Goal: Navigation & Orientation: Understand site structure

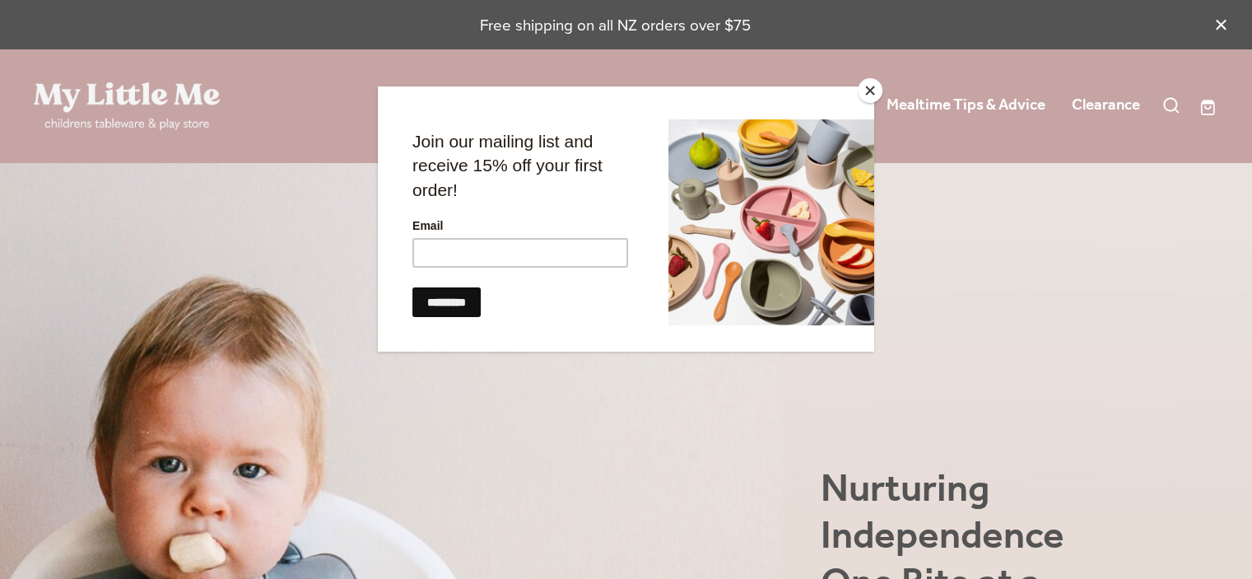
click at [865, 81] on button "Close" at bounding box center [870, 90] width 25 height 25
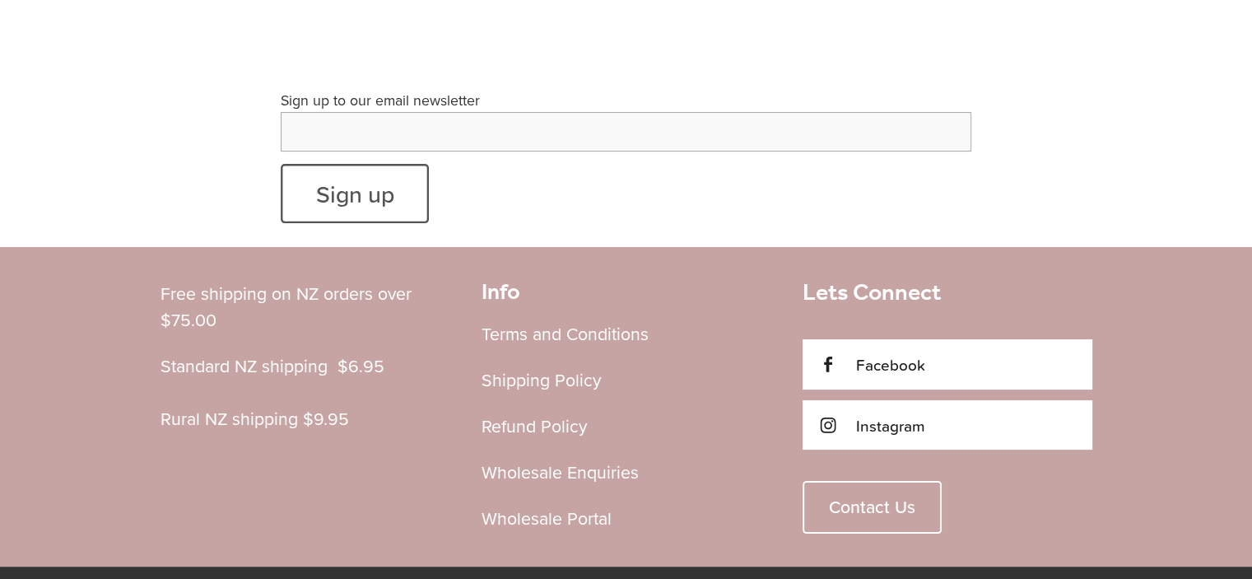
scroll to position [6403, 0]
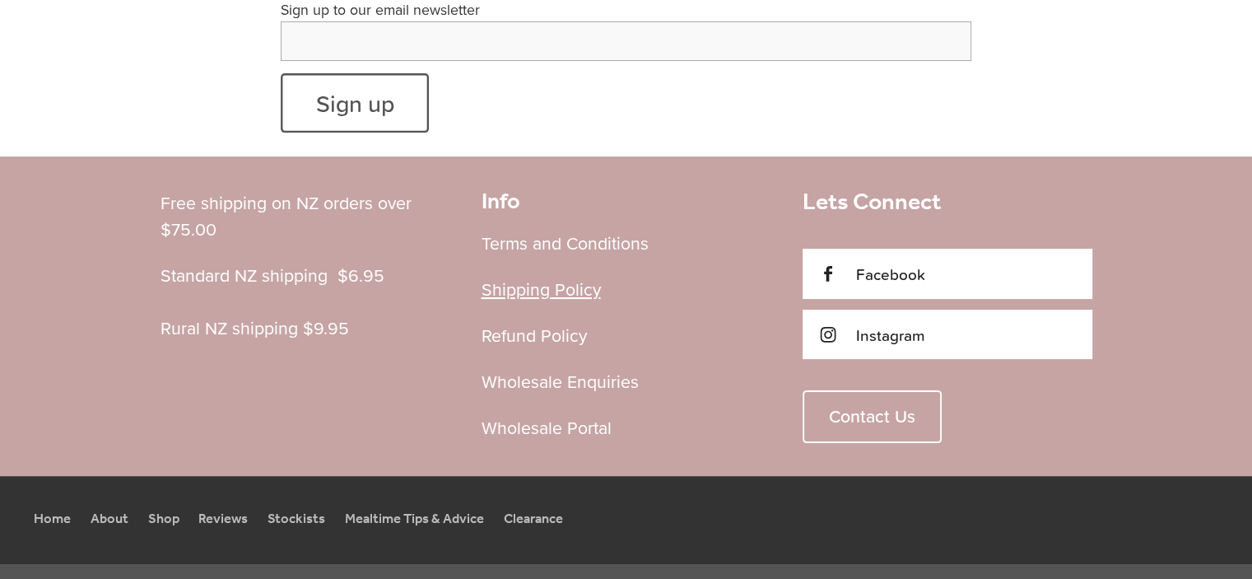
click at [513, 277] on link "Shipping Policy" at bounding box center [540, 289] width 119 height 25
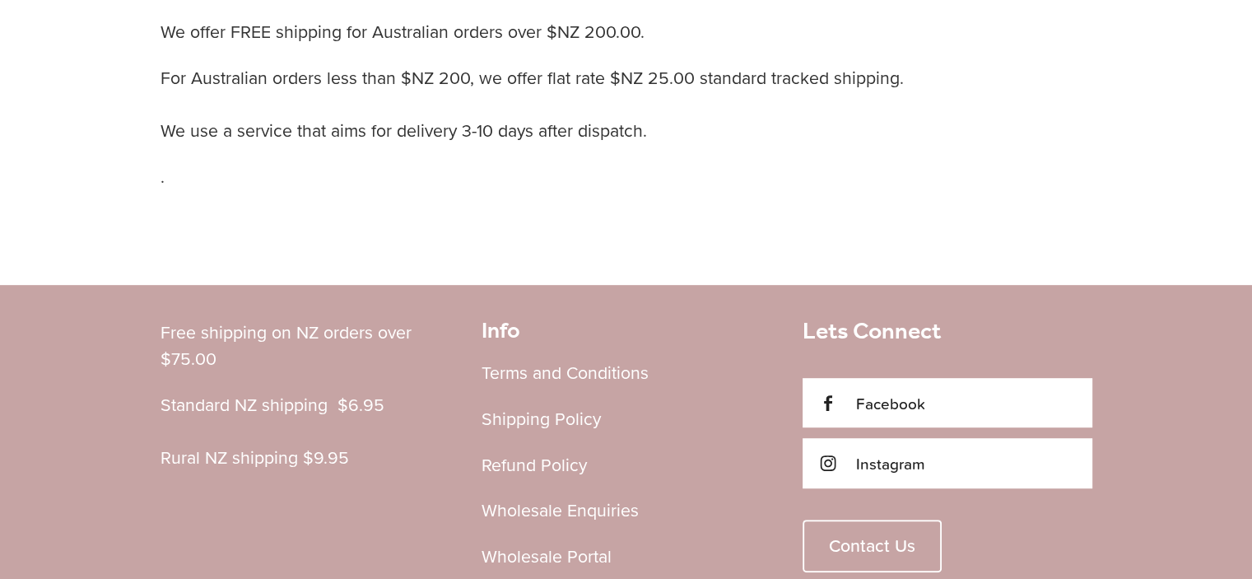
scroll to position [823, 0]
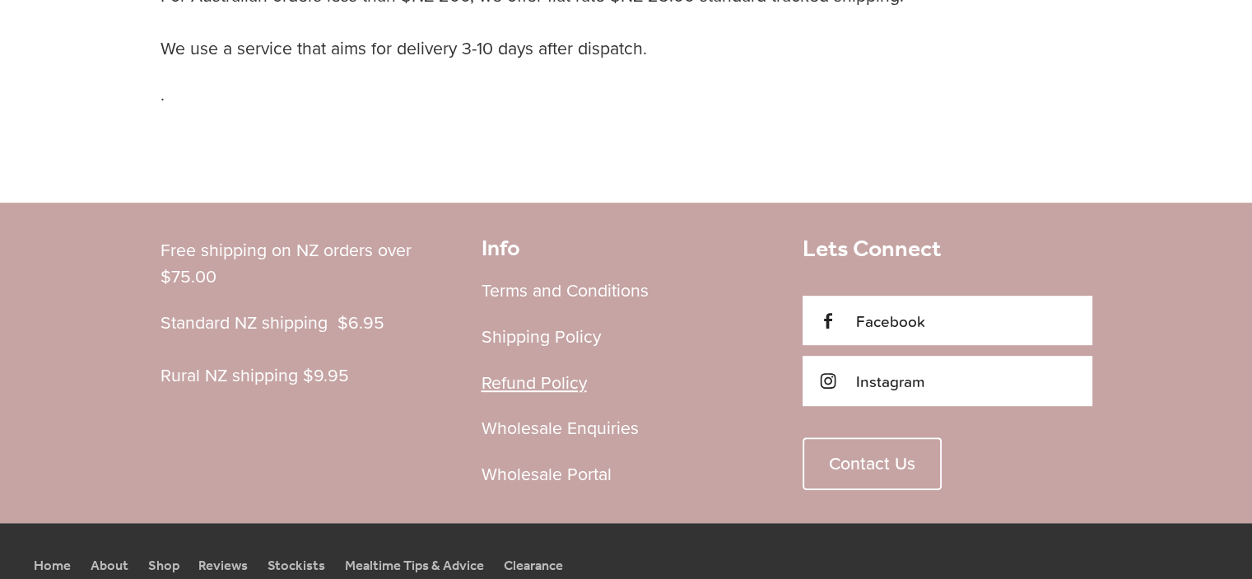
click at [532, 380] on link "Refund Policy" at bounding box center [533, 382] width 105 height 25
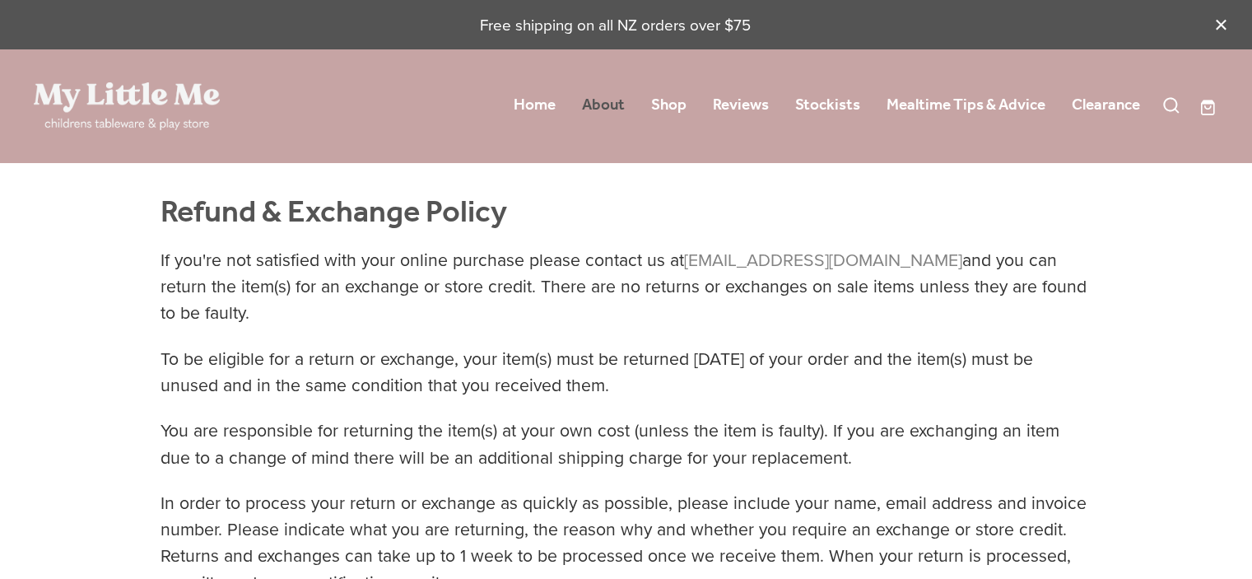
click at [606, 98] on link "About" at bounding box center [603, 106] width 43 height 30
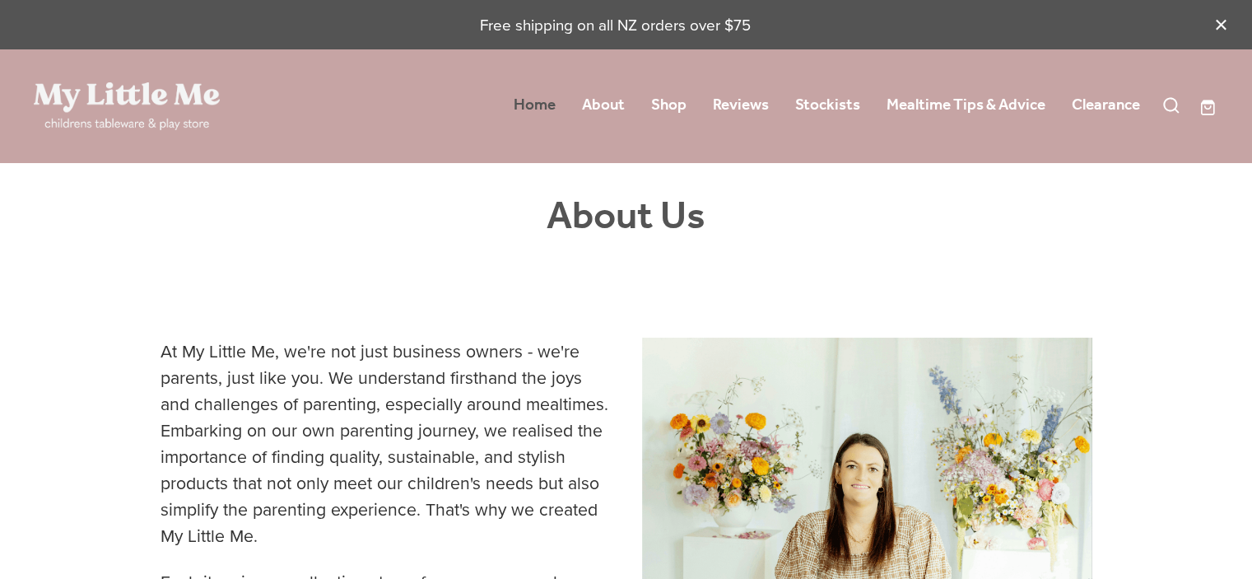
click at [529, 102] on link "Home" at bounding box center [535, 106] width 42 height 30
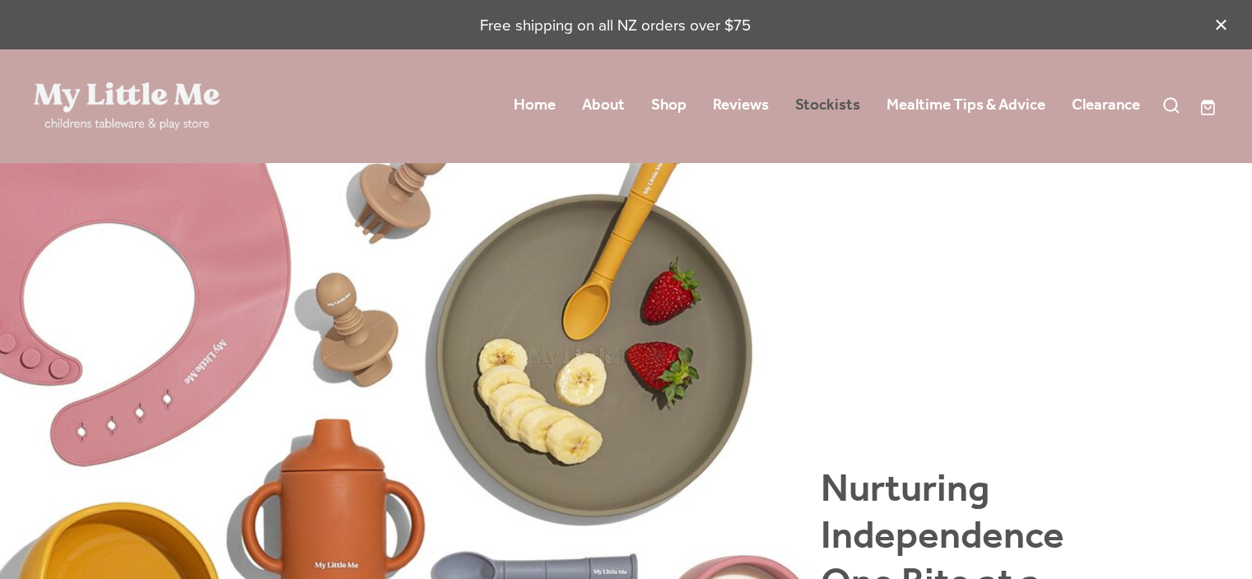
click at [840, 104] on link "Stockists" at bounding box center [827, 106] width 65 height 30
